Goal: Task Accomplishment & Management: Use online tool/utility

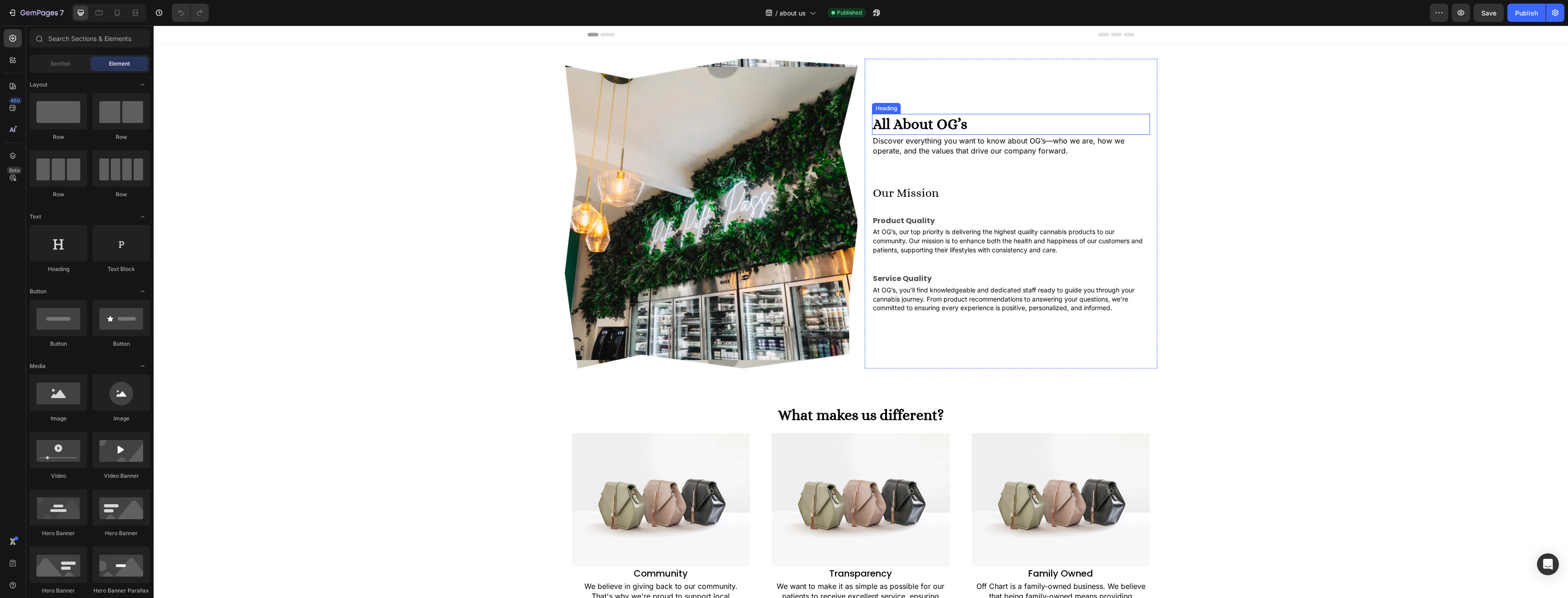
click at [915, 126] on h2 "All About OG’s" at bounding box center [1011, 124] width 278 height 21
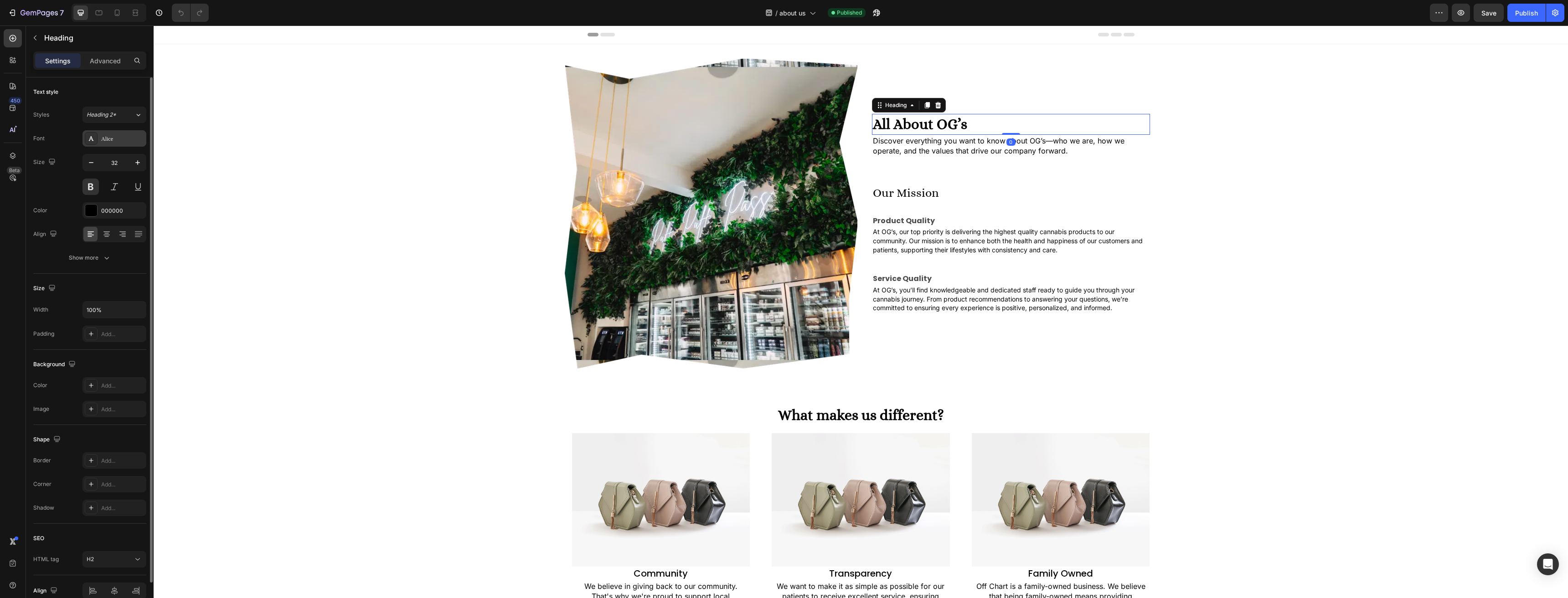
click at [100, 141] on div "Alice" at bounding box center [114, 138] width 64 height 16
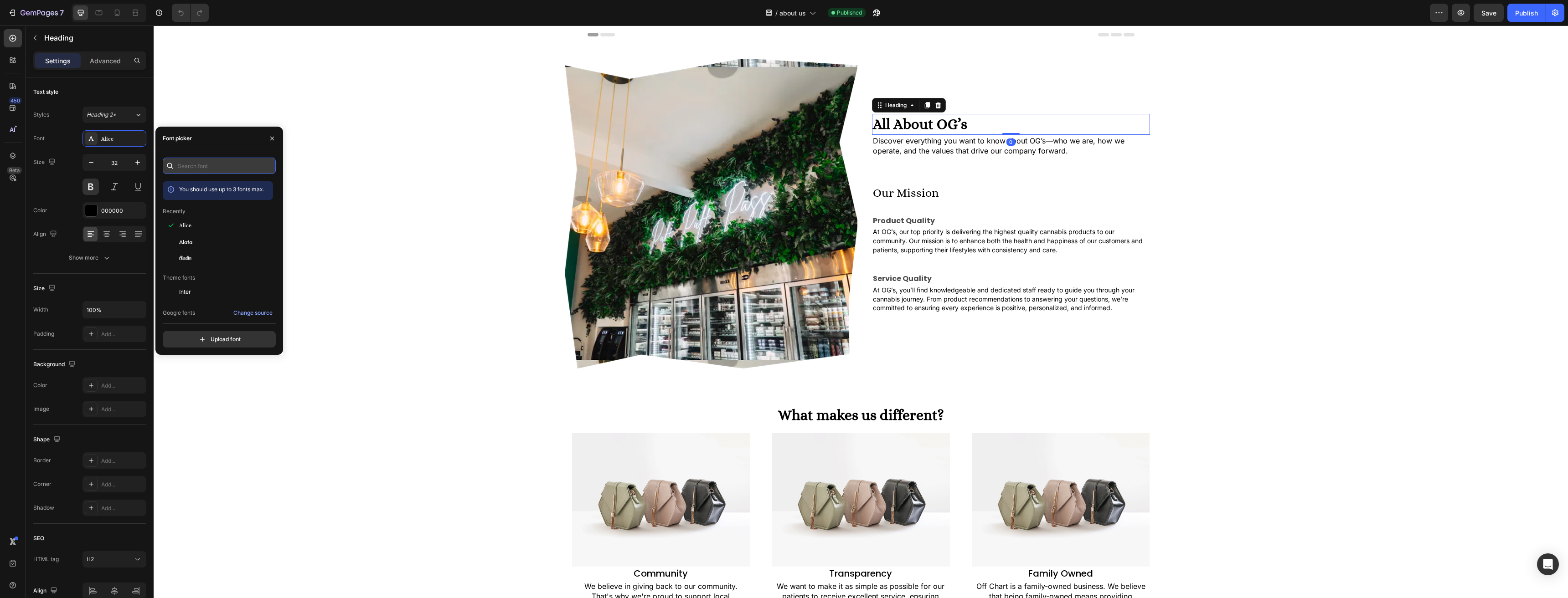
click at [203, 165] on input "text" at bounding box center [219, 165] width 113 height 16
type input "f"
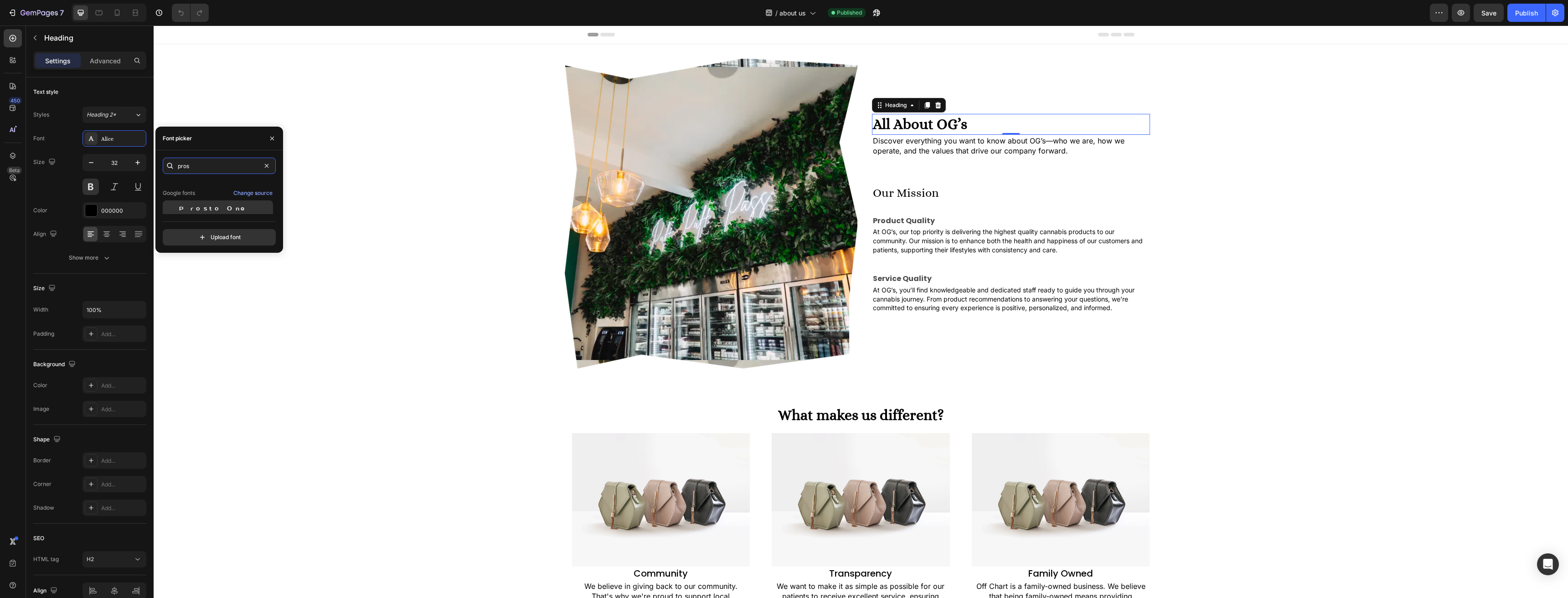
scroll to position [23, 0]
click at [201, 208] on span "Prosto One" at bounding box center [213, 206] width 69 height 8
click at [215, 164] on input "pros" at bounding box center [219, 165] width 113 height 16
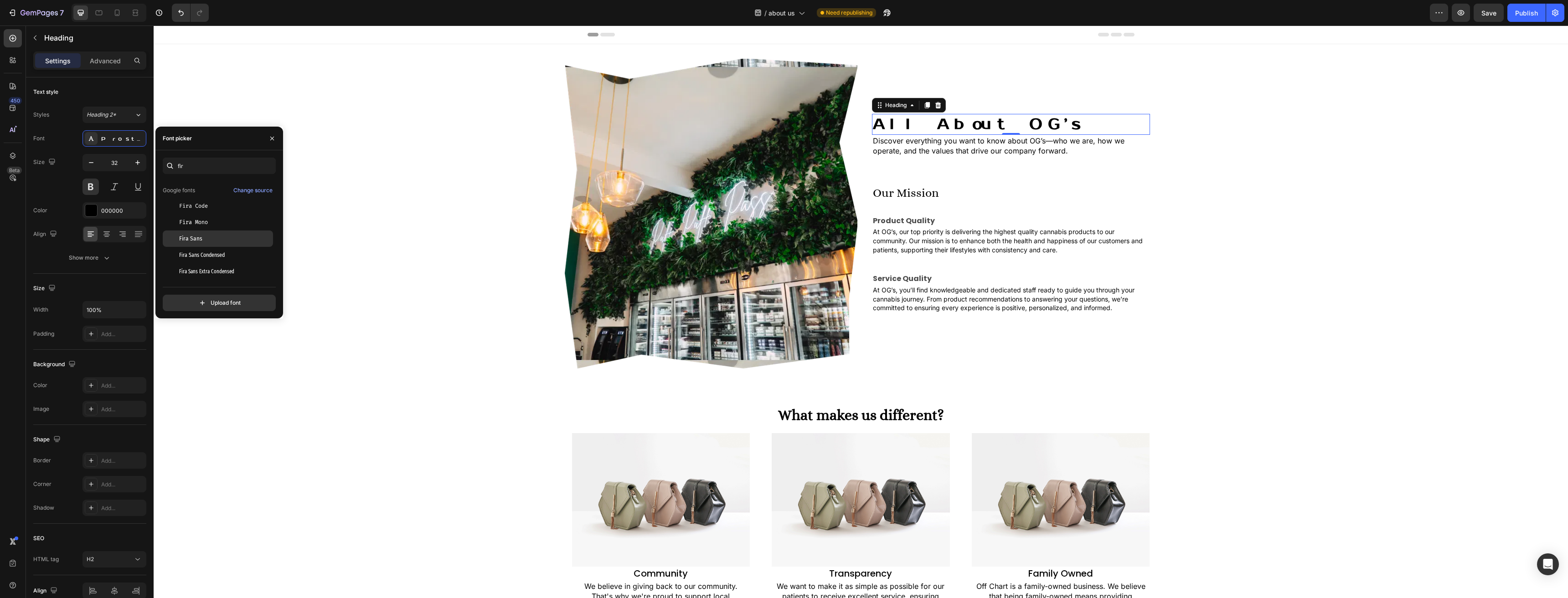
click at [242, 245] on div "Fira Sans" at bounding box center [217, 238] width 110 height 16
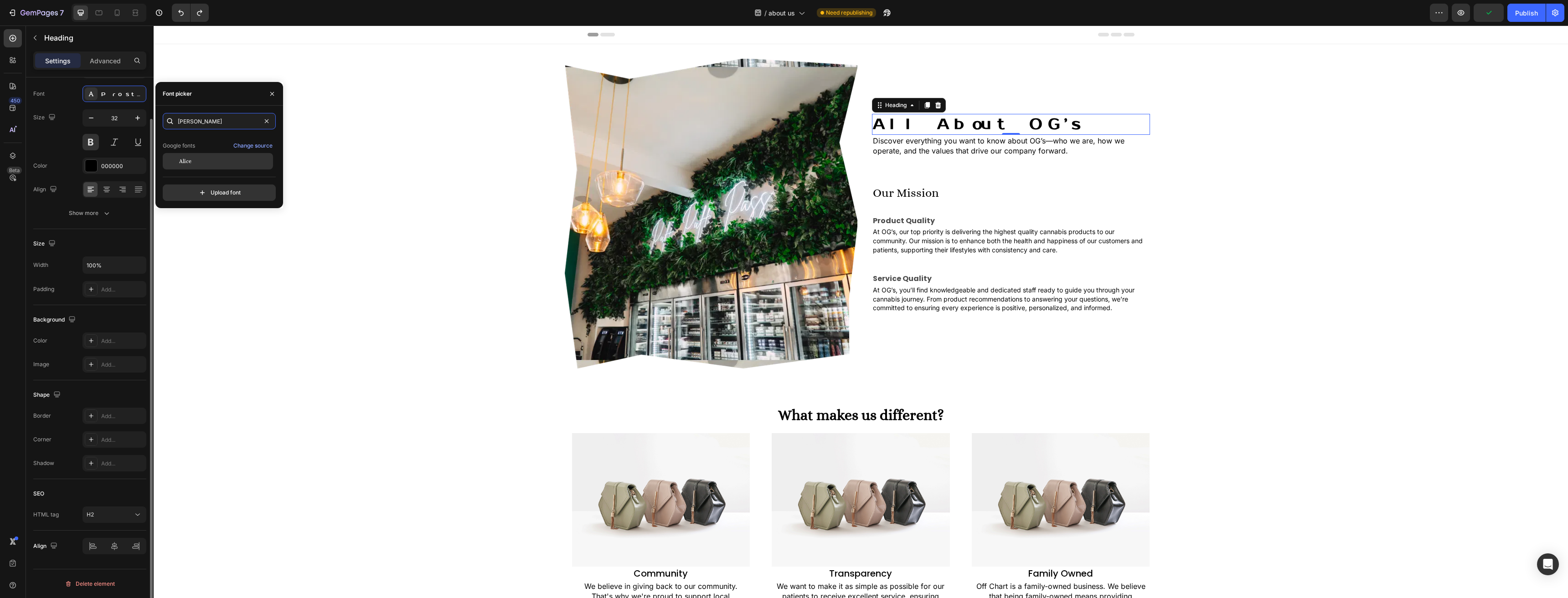
type input "[PERSON_NAME]"
click at [192, 168] on div "Alice" at bounding box center [217, 161] width 110 height 16
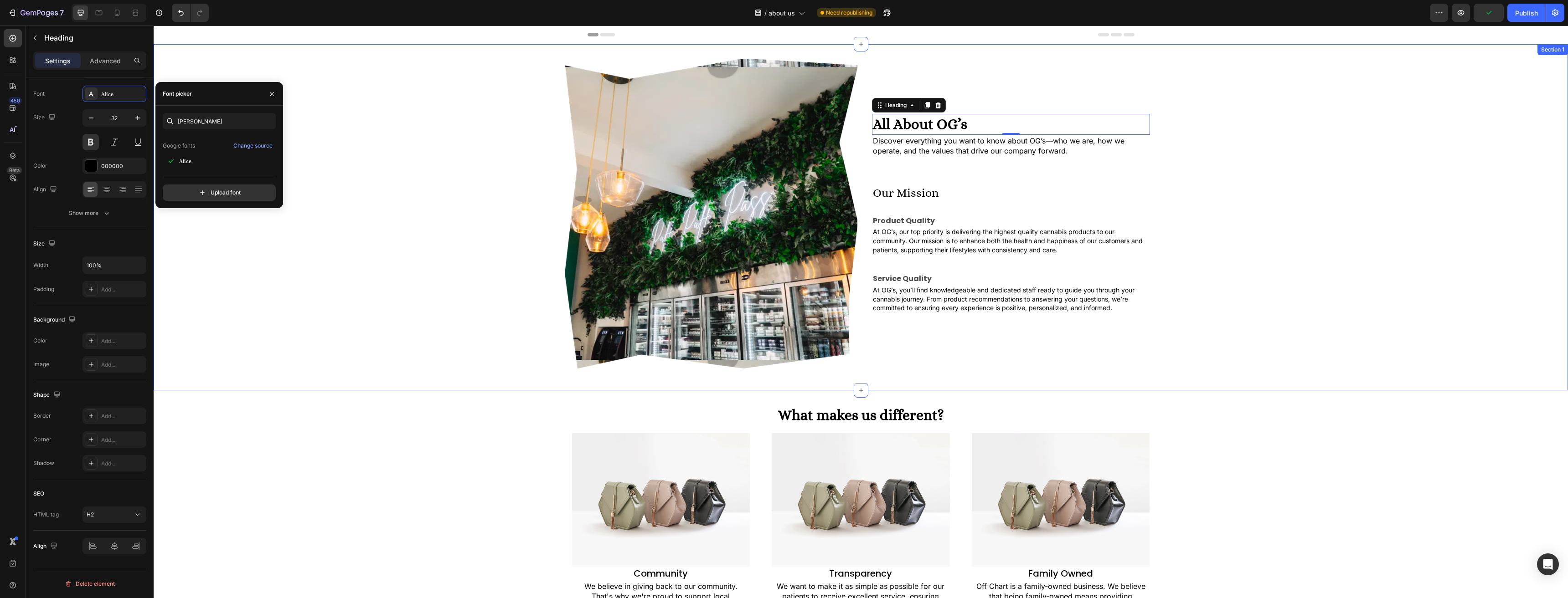
click at [310, 256] on div "Image All About OG’s Heading 0 Discover everything you want to know about OG’s—…" at bounding box center [861, 217] width 1415 height 317
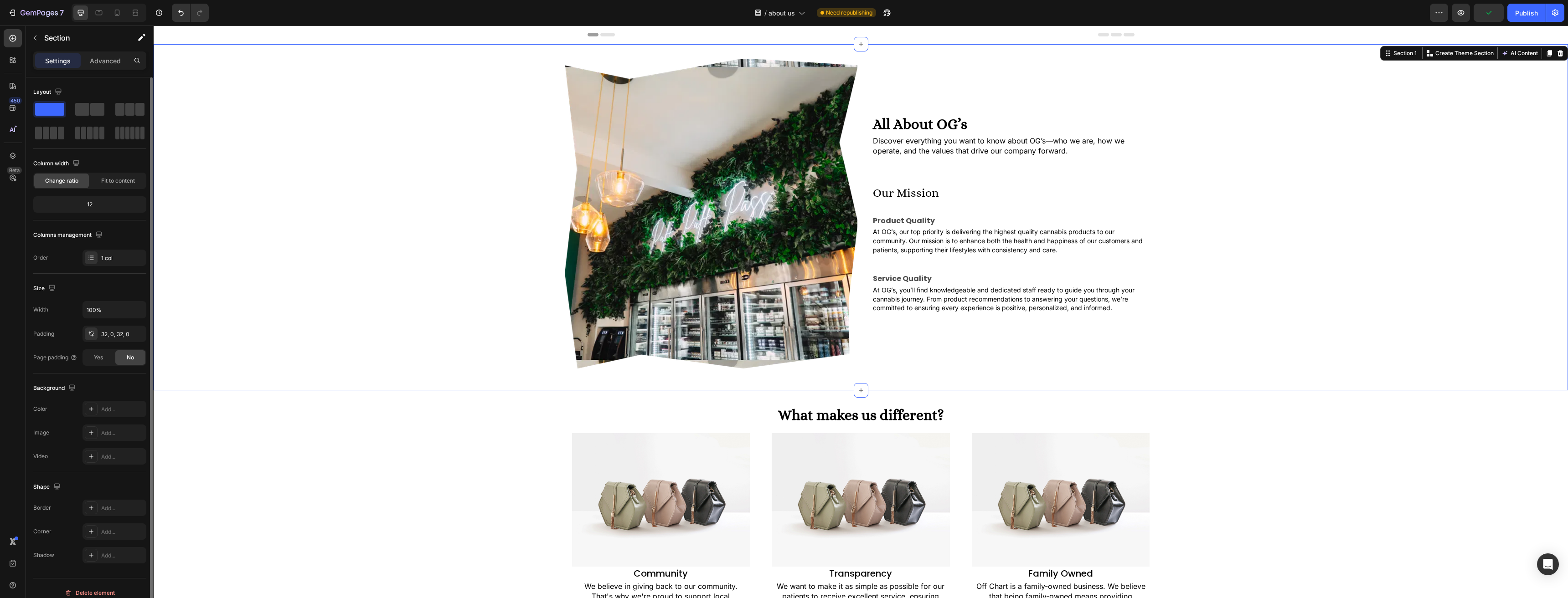
click at [339, 266] on div "Image All About OG’s Heading Discover everything you want to know about OG’s—wh…" at bounding box center [861, 217] width 1415 height 317
click at [1479, 15] on button "Save" at bounding box center [1488, 13] width 30 height 18
drag, startPoint x: 1531, startPoint y: 13, endPoint x: 1348, endPoint y: 9, distance: 183.0
click at [1531, 13] on div "Publish" at bounding box center [1526, 13] width 23 height 10
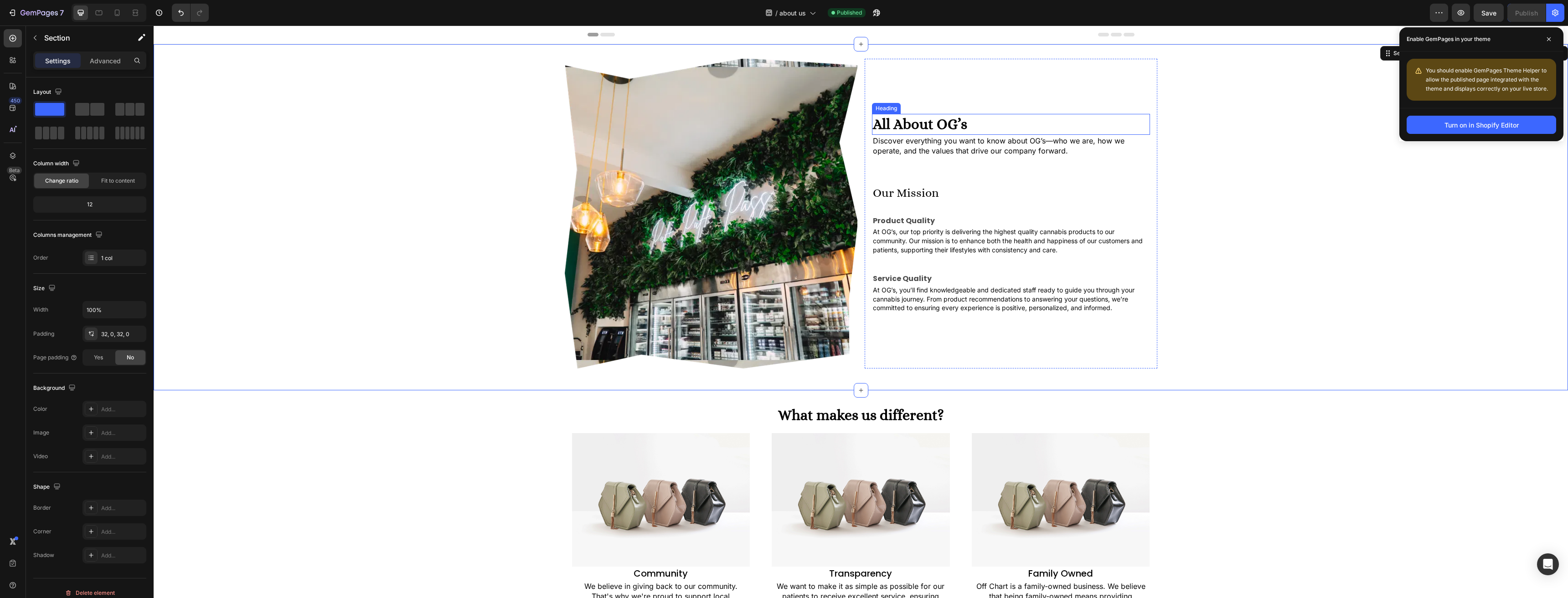
click at [897, 120] on h2 "All About OG’s" at bounding box center [1011, 124] width 278 height 21
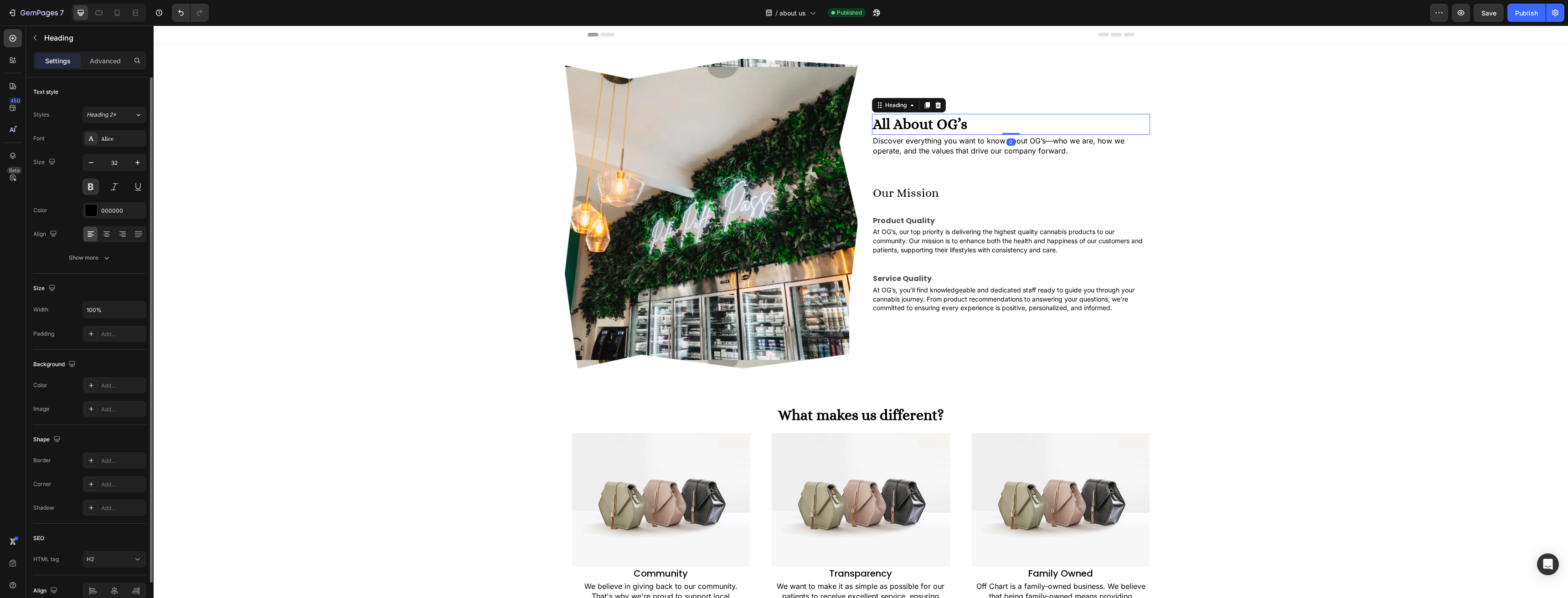
click at [110, 130] on div "Styles Heading 2* Font [PERSON_NAME] Size 32 Color 000000 Align Show more" at bounding box center [90, 186] width 113 height 159
click at [110, 134] on div "Alice" at bounding box center [114, 138] width 64 height 16
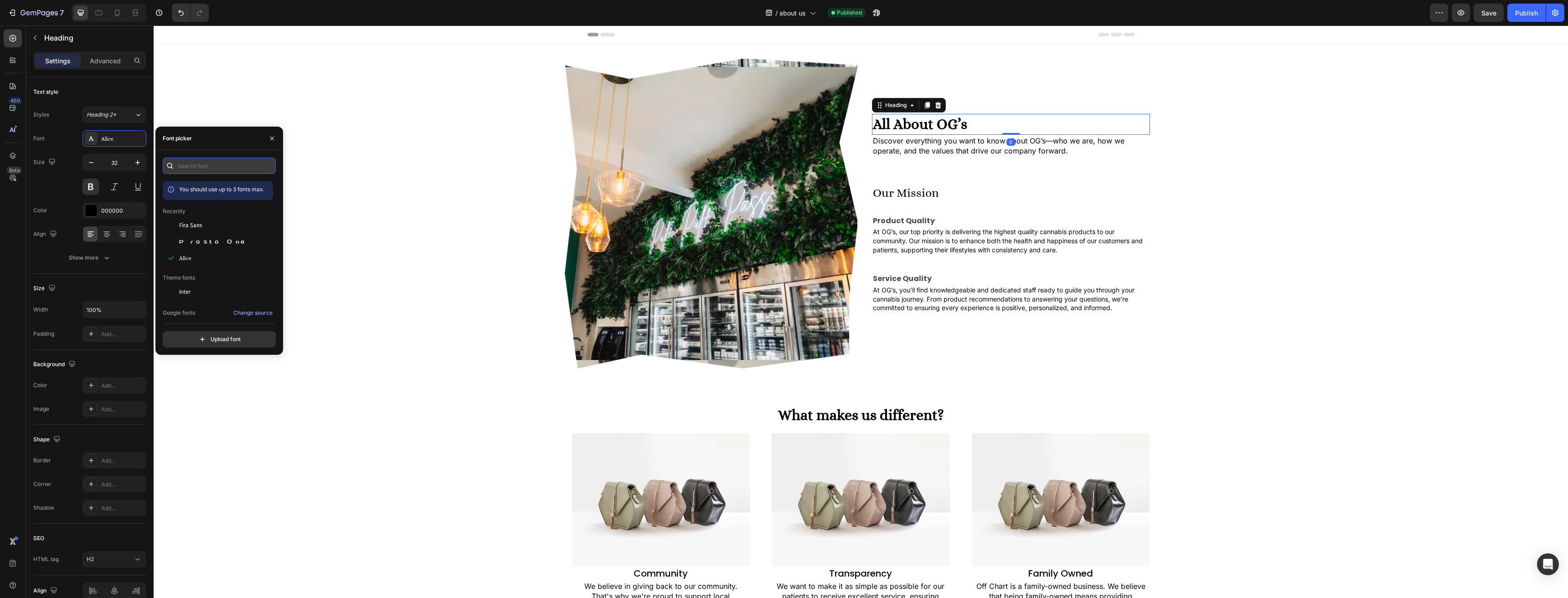
click at [209, 160] on input "text" at bounding box center [219, 165] width 113 height 16
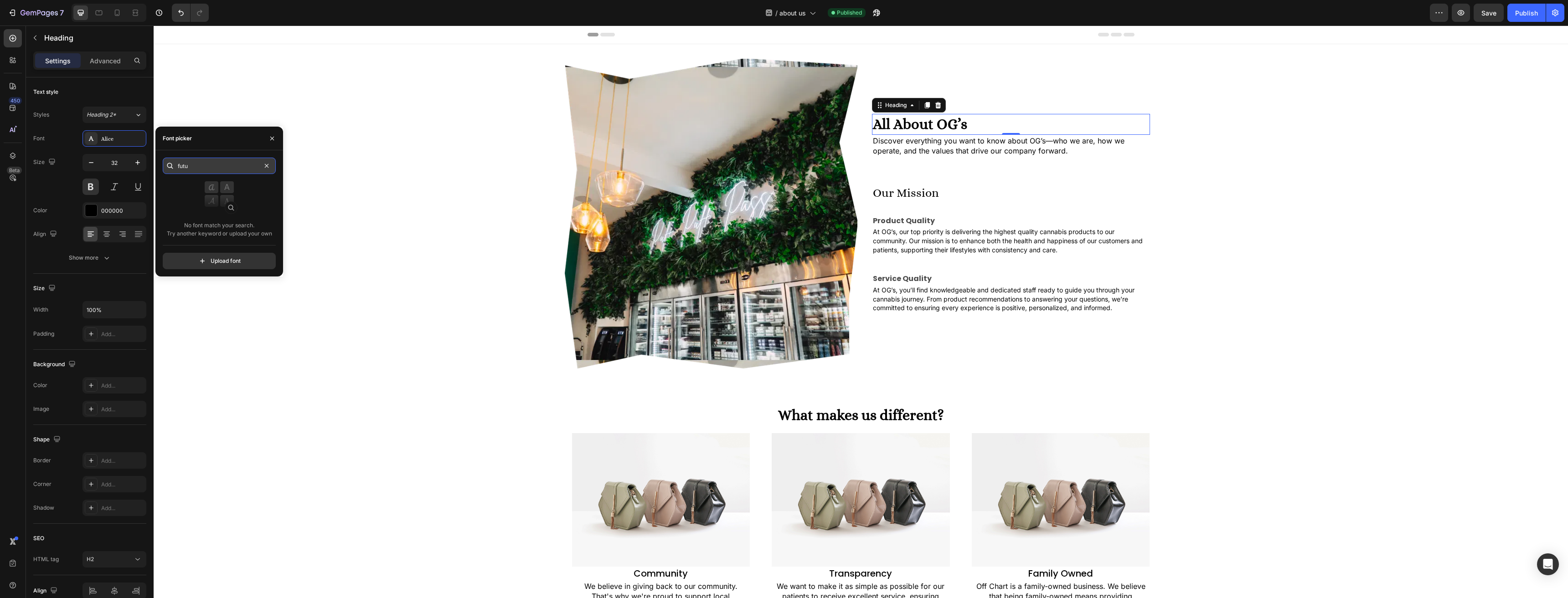
type input "futur"
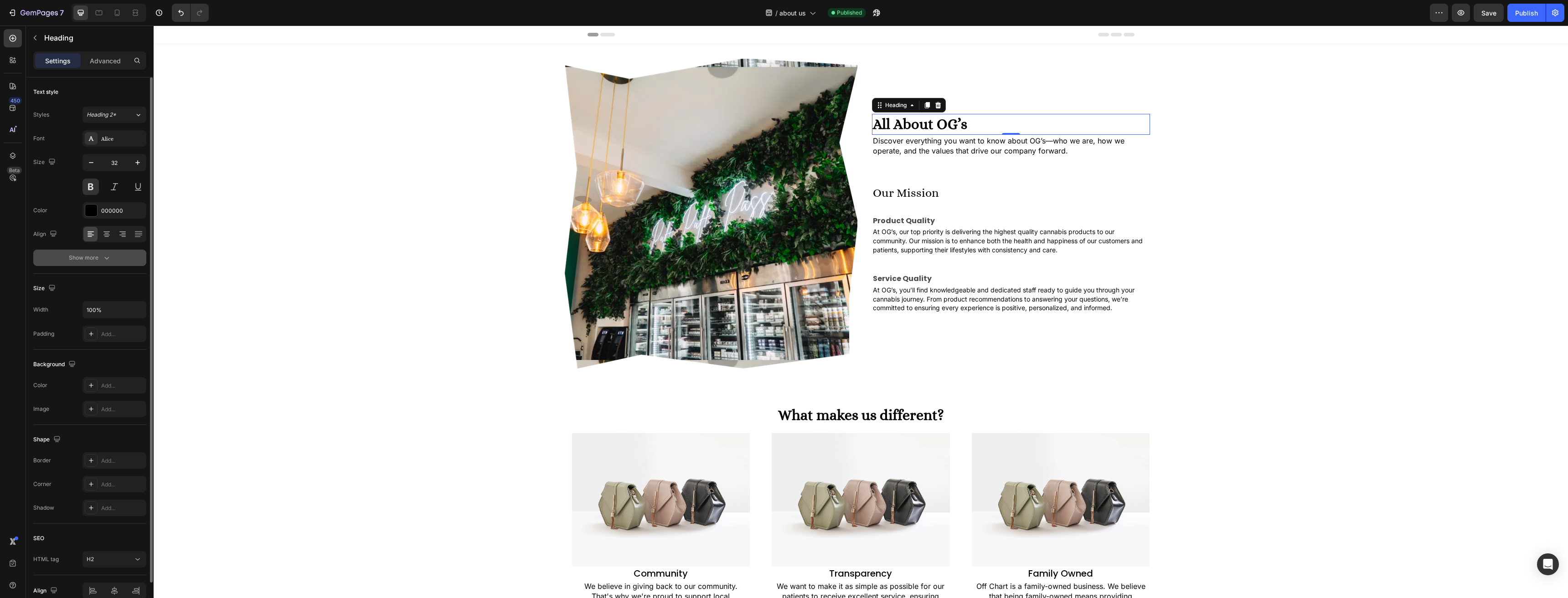
click at [91, 262] on div "Show more" at bounding box center [90, 257] width 43 height 9
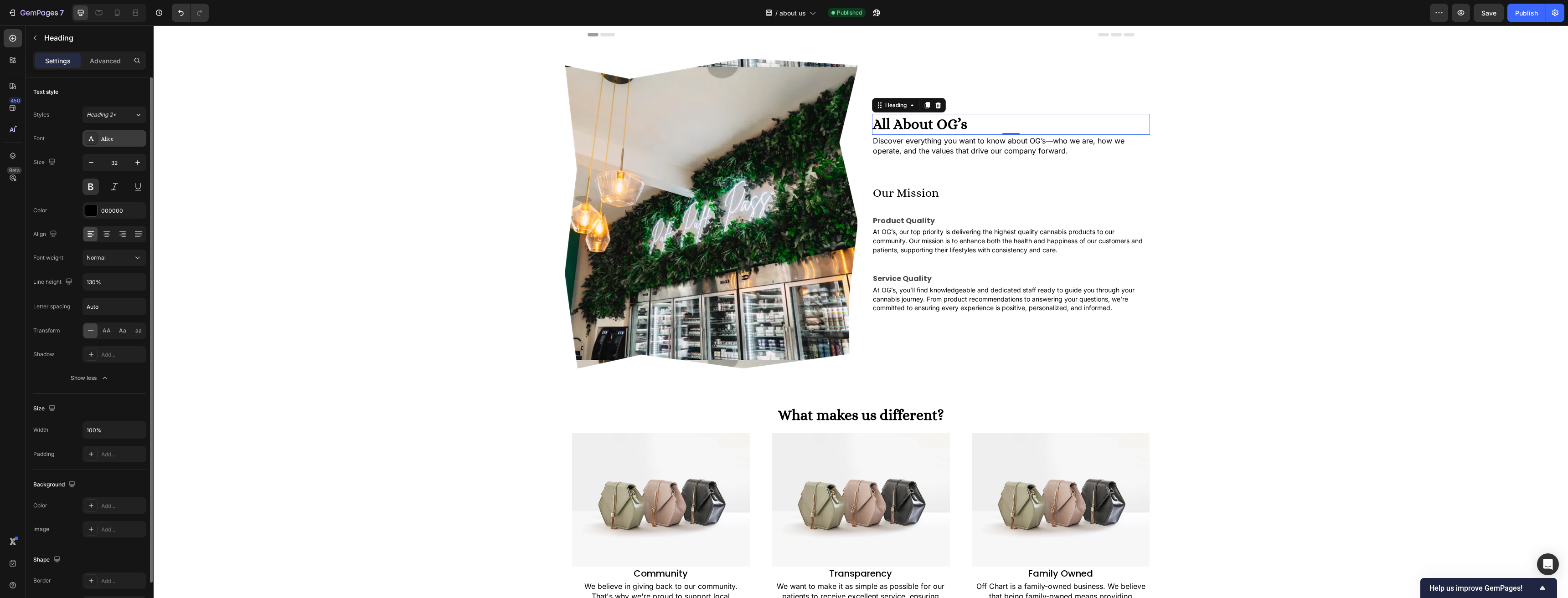
click at [114, 144] on div "Alice" at bounding box center [114, 138] width 64 height 16
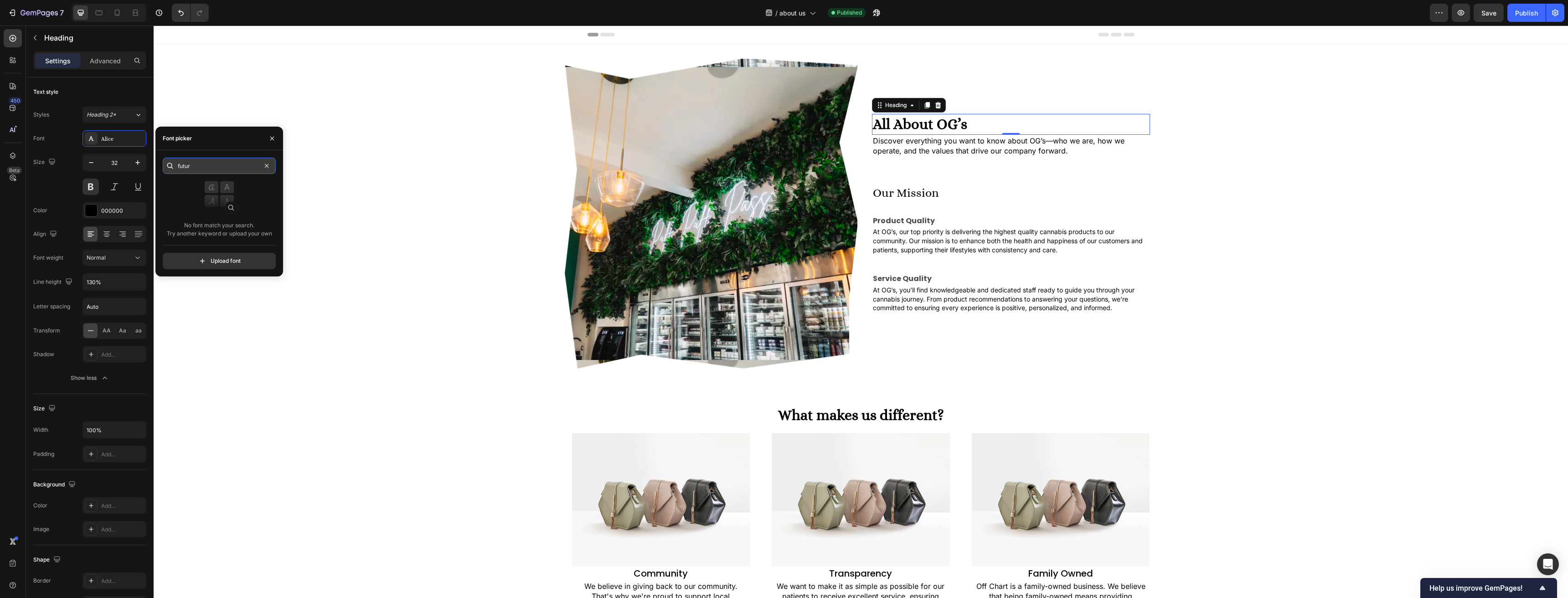
click at [254, 167] on input "futur" at bounding box center [219, 165] width 113 height 16
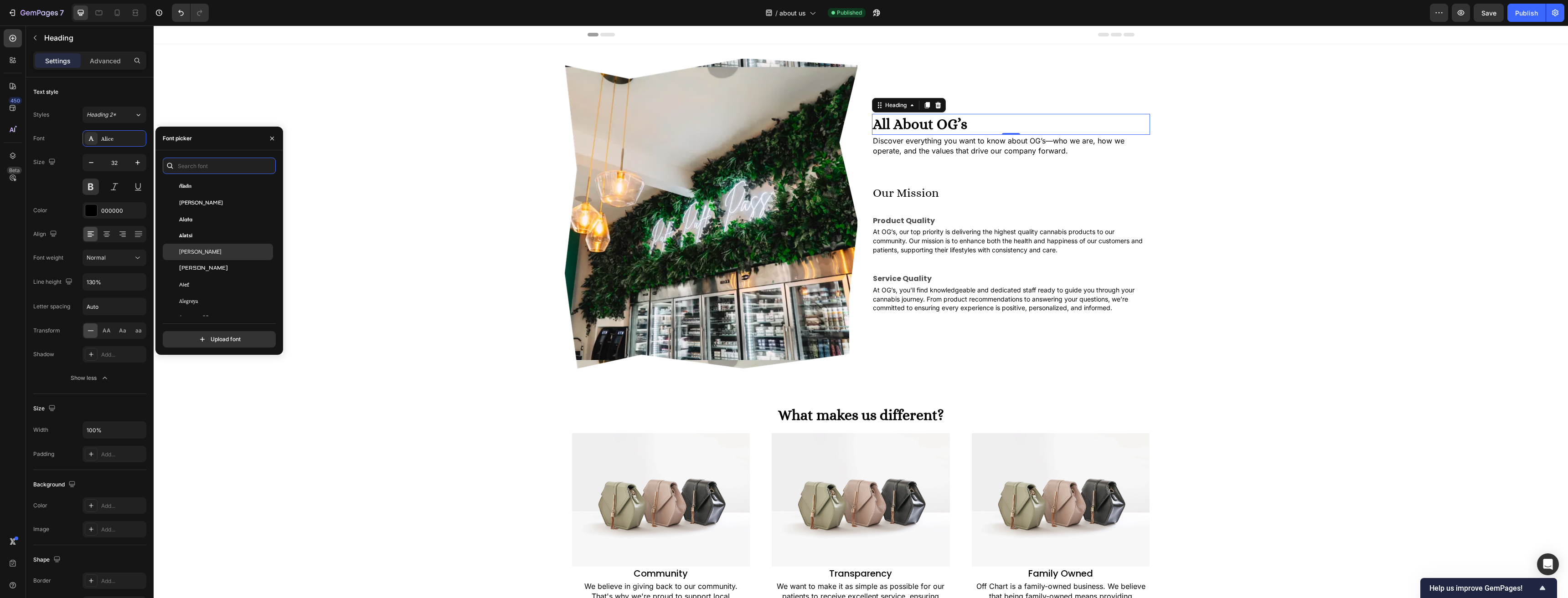
scroll to position [547, 0]
click at [220, 206] on div "Alata" at bounding box center [225, 202] width 92 height 8
click at [402, 238] on div "Image All About OG’s Heading 0 Discover everything you want to know about OG’s—…" at bounding box center [861, 217] width 1415 height 317
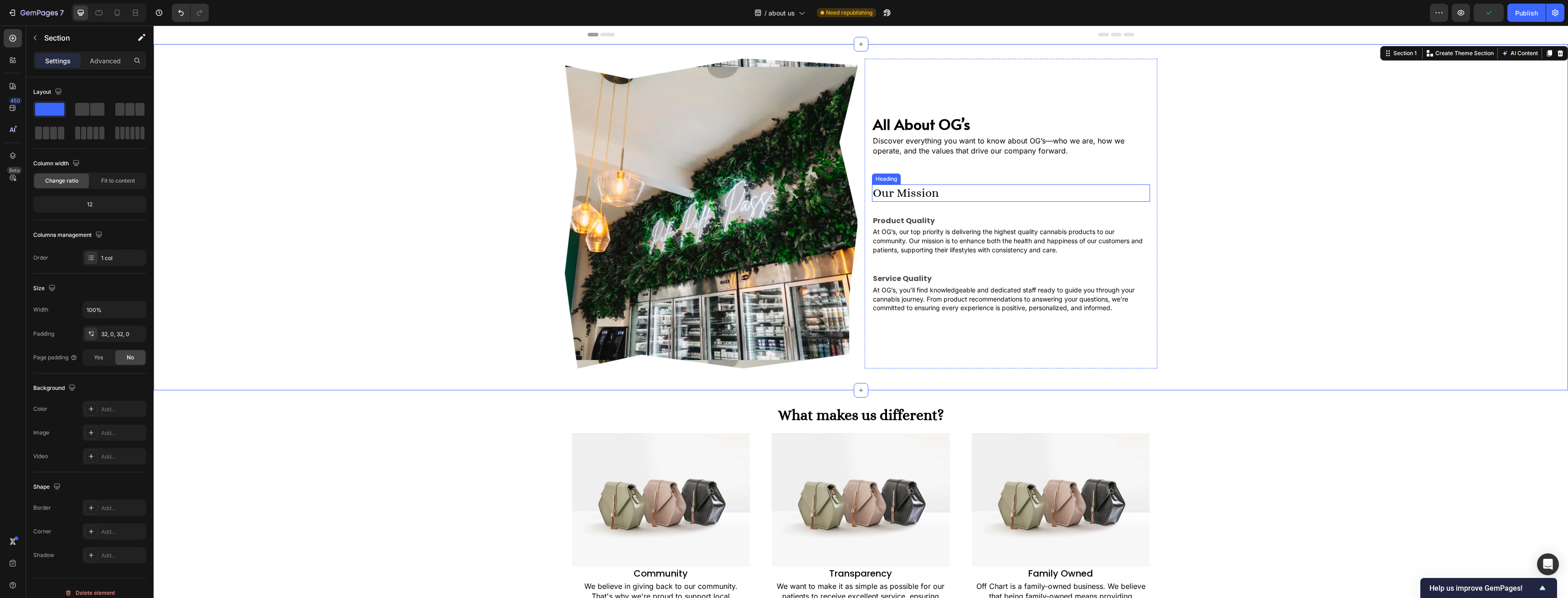
click at [886, 195] on h2 "Our Mission" at bounding box center [1011, 193] width 278 height 17
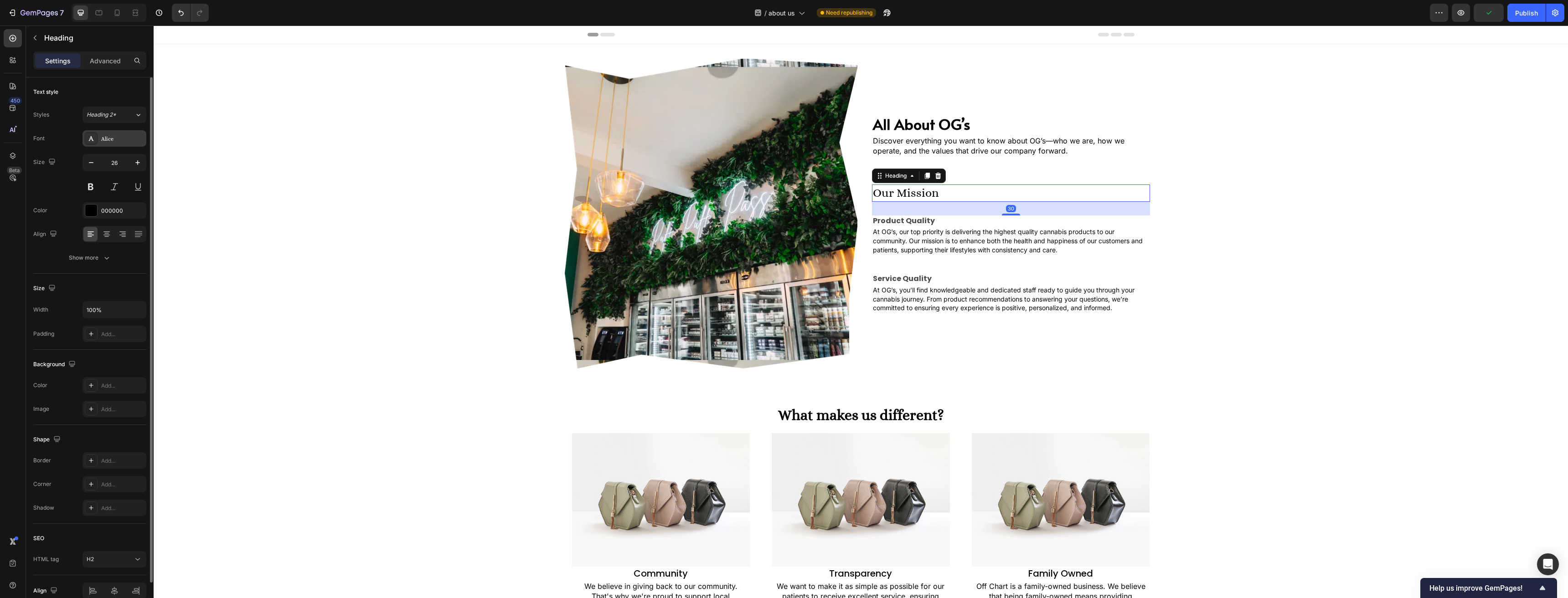
click at [121, 137] on div "Alice" at bounding box center [122, 139] width 43 height 8
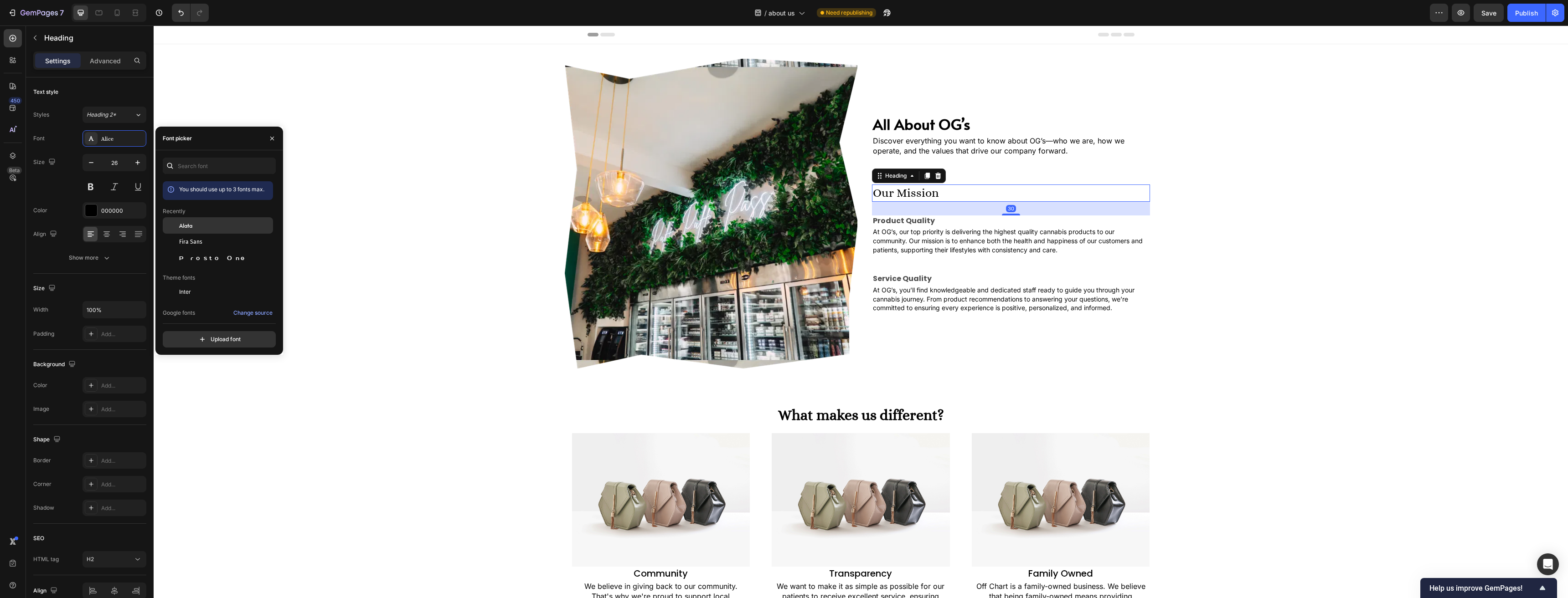
click at [194, 222] on div "Alata" at bounding box center [225, 225] width 92 height 8
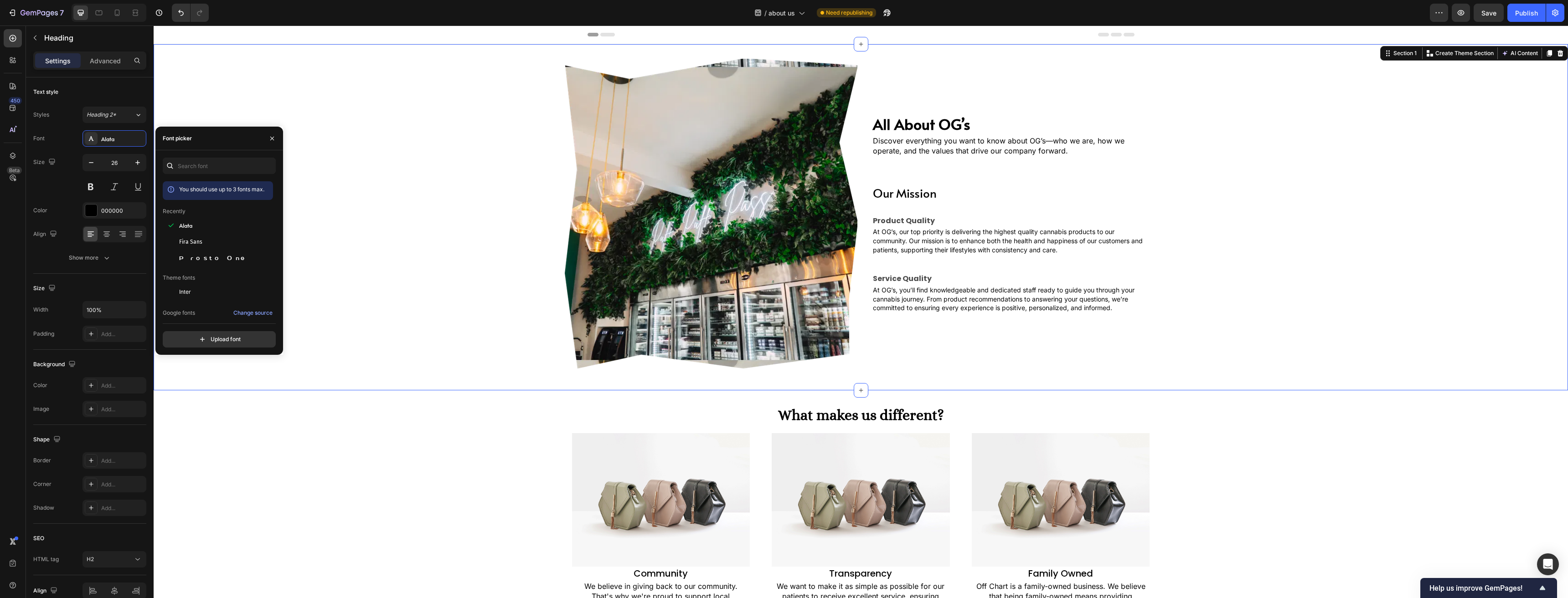
click at [507, 294] on div "Image All About OG’s Heading Discover everything you want to know about OG’s—wh…" at bounding box center [861, 217] width 1415 height 317
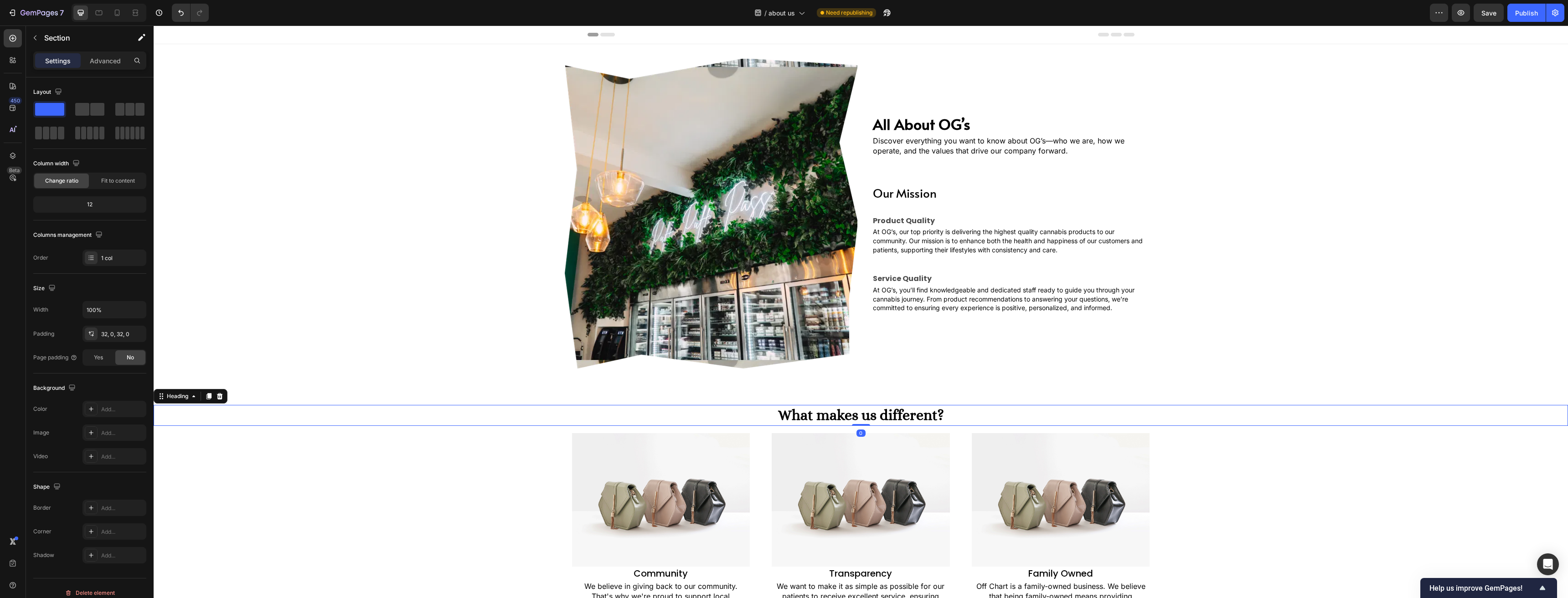
click at [803, 419] on h2 "What makes us different?" at bounding box center [861, 415] width 1415 height 21
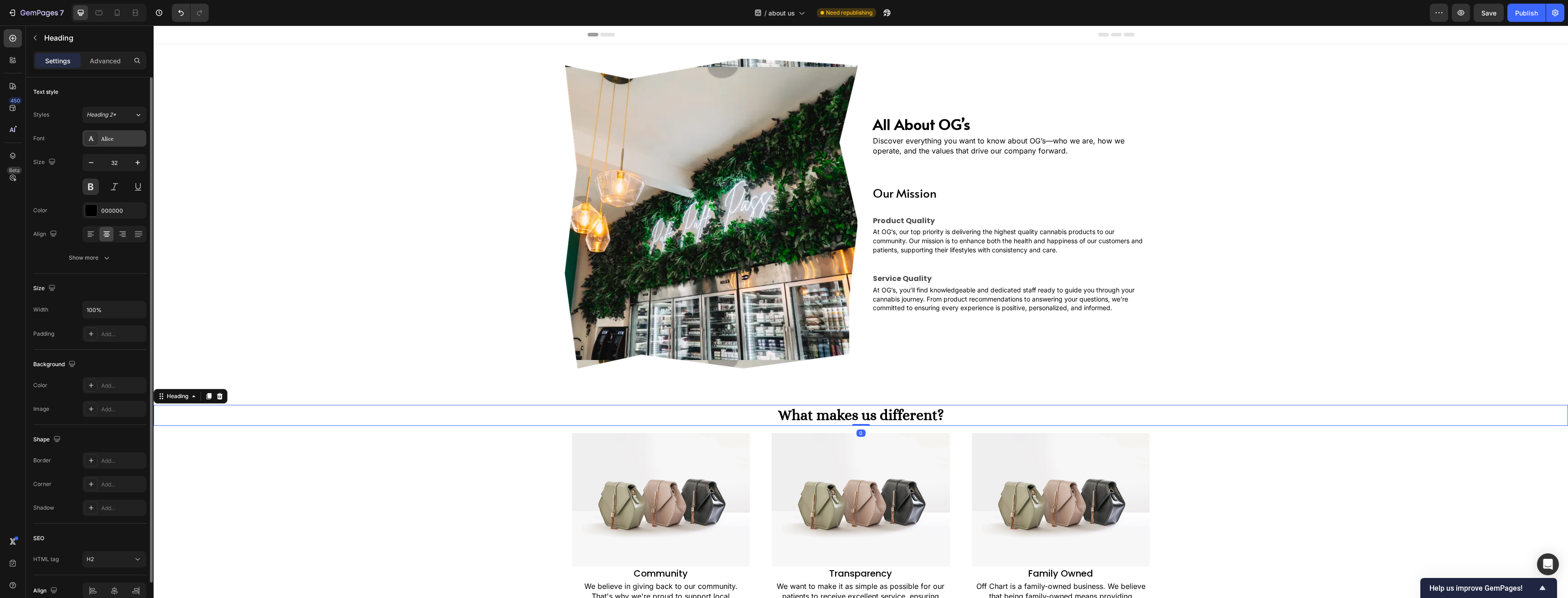
click at [116, 139] on div "Alice" at bounding box center [122, 139] width 43 height 8
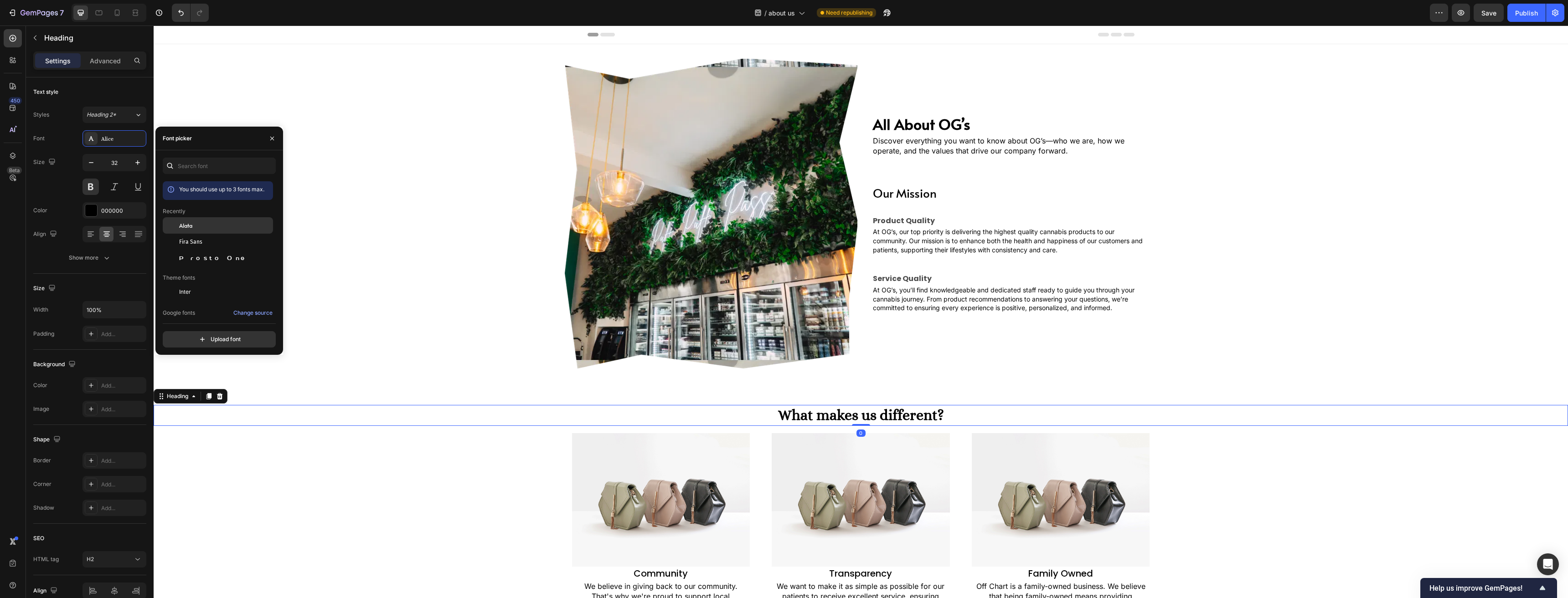
click at [202, 222] on div "Alata" at bounding box center [225, 225] width 92 height 8
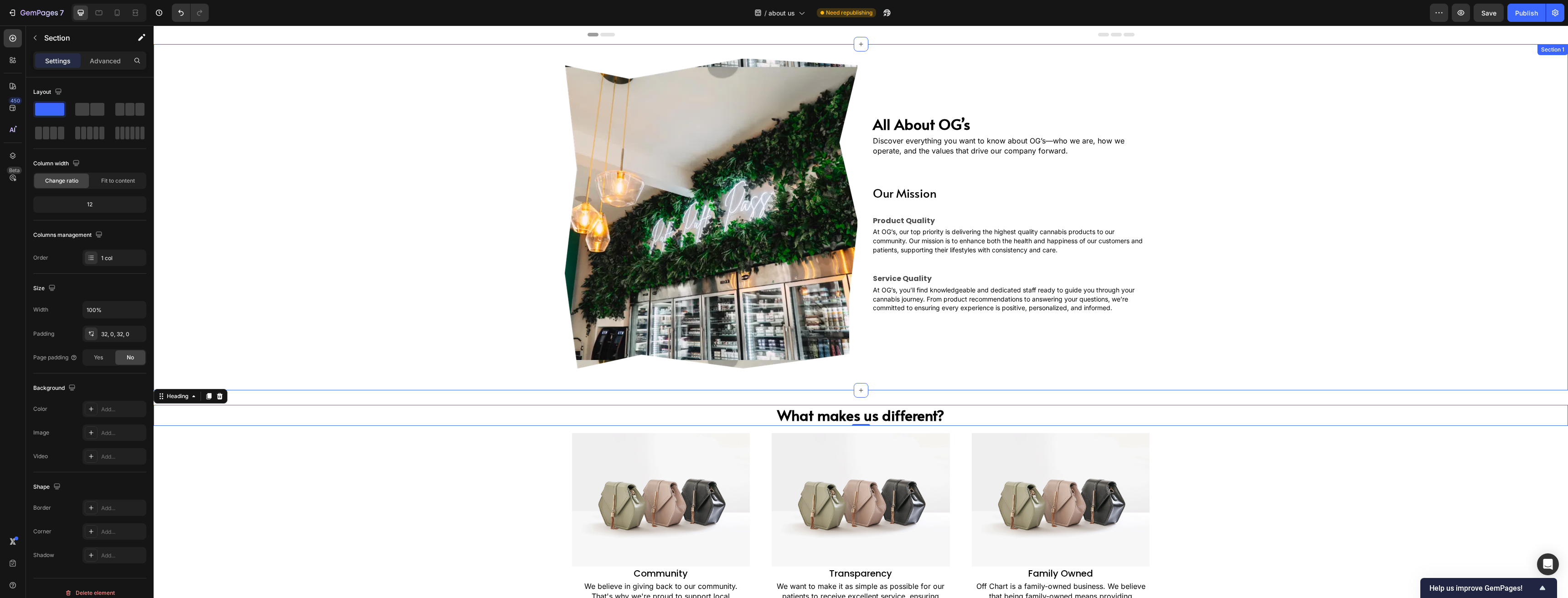
click at [473, 282] on div "Image All About OG’s Heading Discover everything you want to know about OG’s—wh…" at bounding box center [861, 217] width 1415 height 317
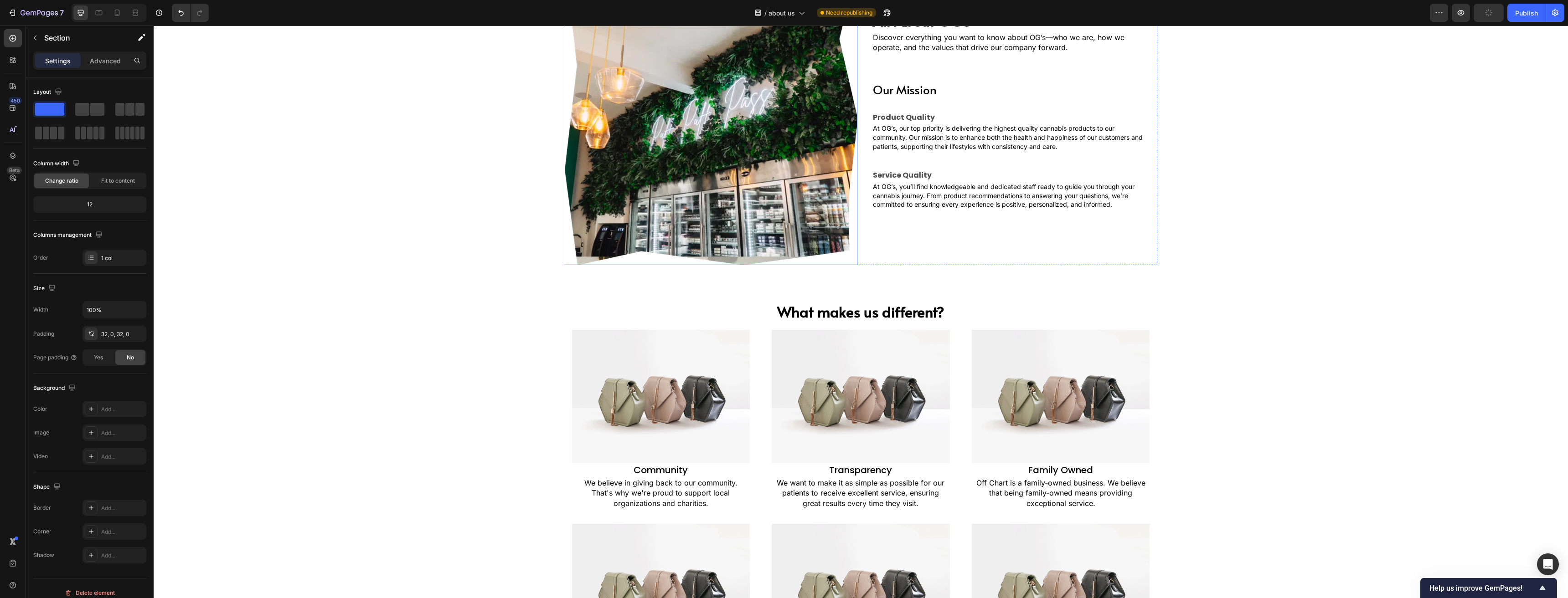
scroll to position [0, 0]
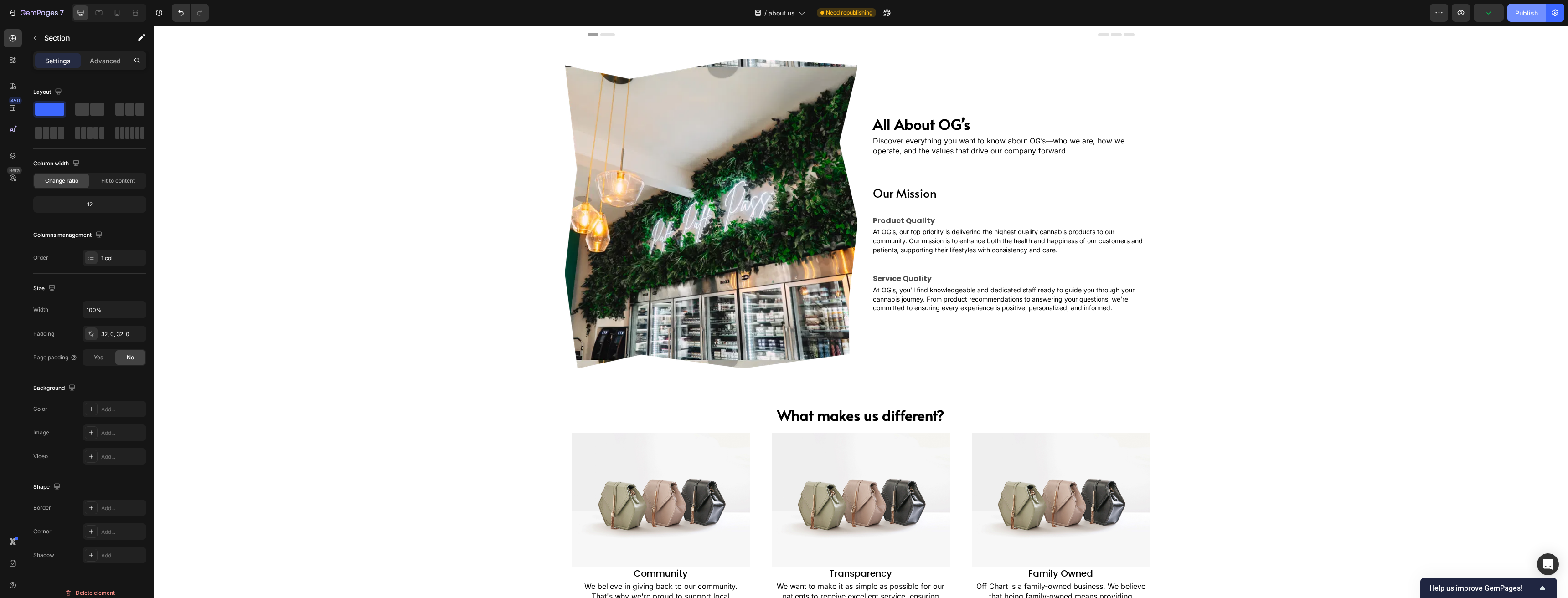
click at [1527, 15] on div "Publish" at bounding box center [1526, 13] width 23 height 10
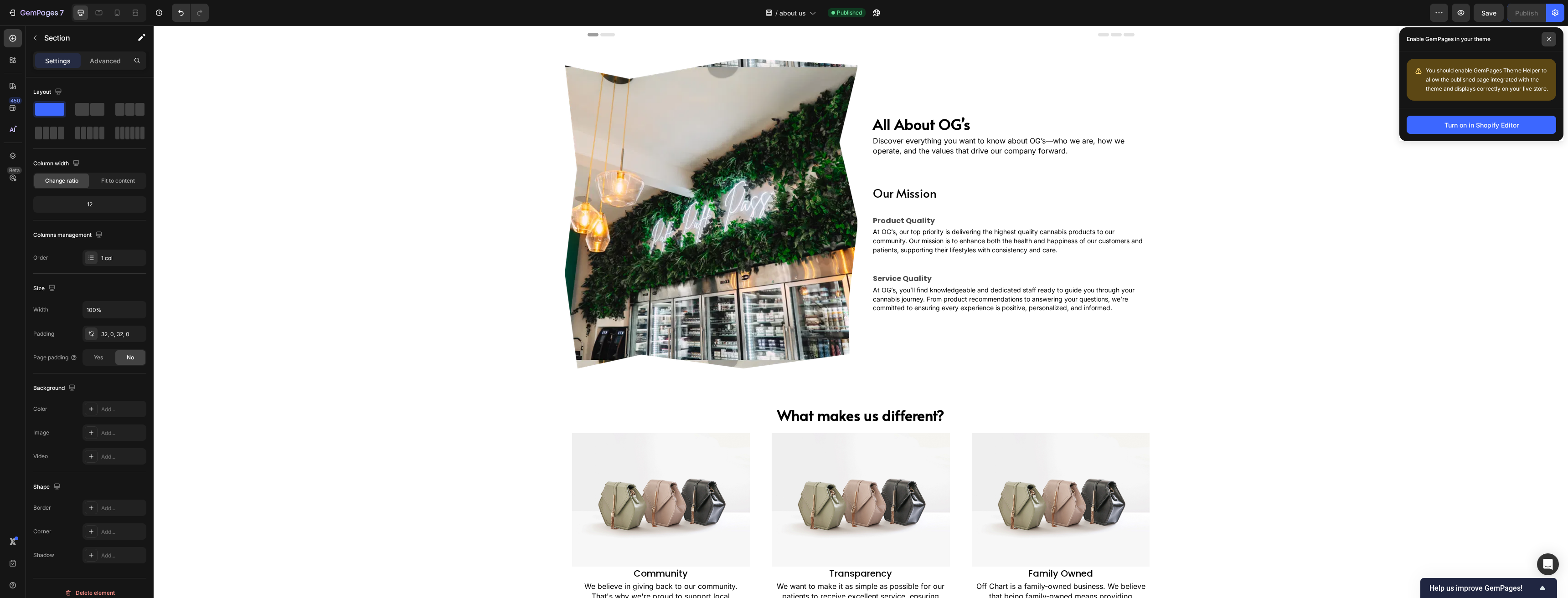
click at [1549, 41] on icon at bounding box center [1549, 39] width 4 height 4
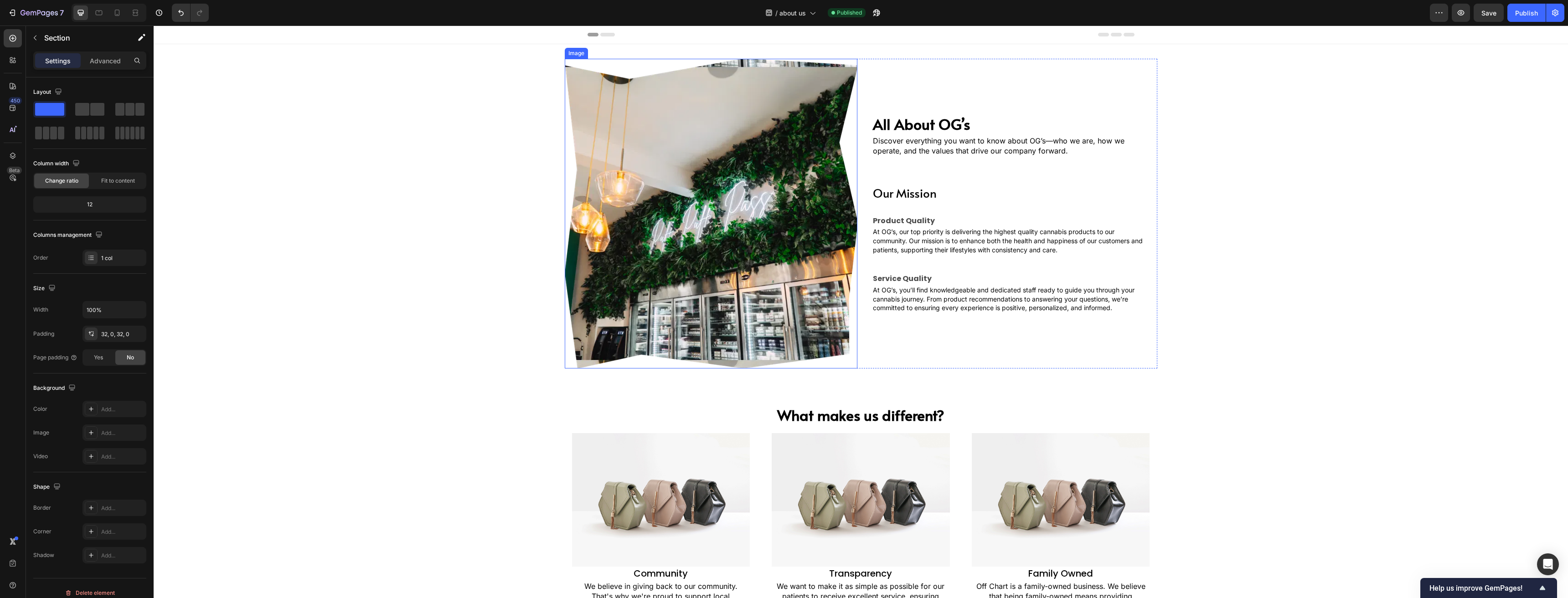
click at [754, 221] on img at bounding box center [711, 214] width 293 height 310
click at [422, 212] on div "Image 0 All About OG’s Heading Discover everything you want to know about OG’s—…" at bounding box center [861, 217] width 1415 height 317
click at [23, 14] on icon "button" at bounding box center [39, 13] width 37 height 8
